Goal: Use online tool/utility

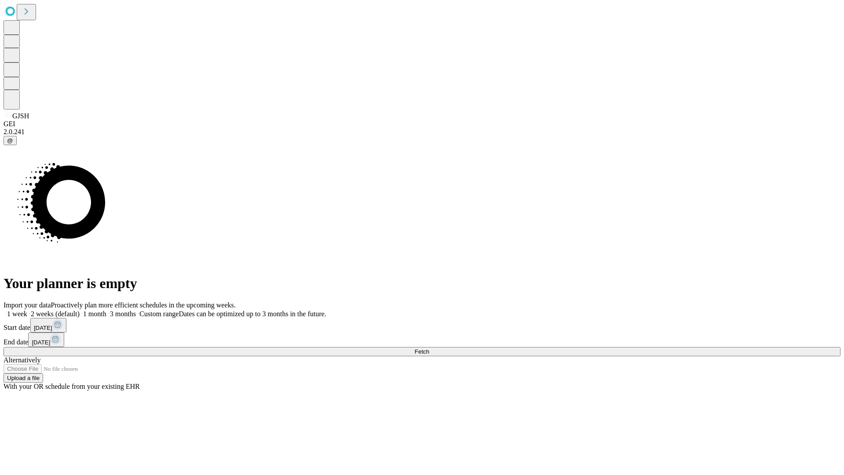
click at [429, 348] on span "Fetch" at bounding box center [422, 351] width 15 height 7
